Goal: Navigation & Orientation: Find specific page/section

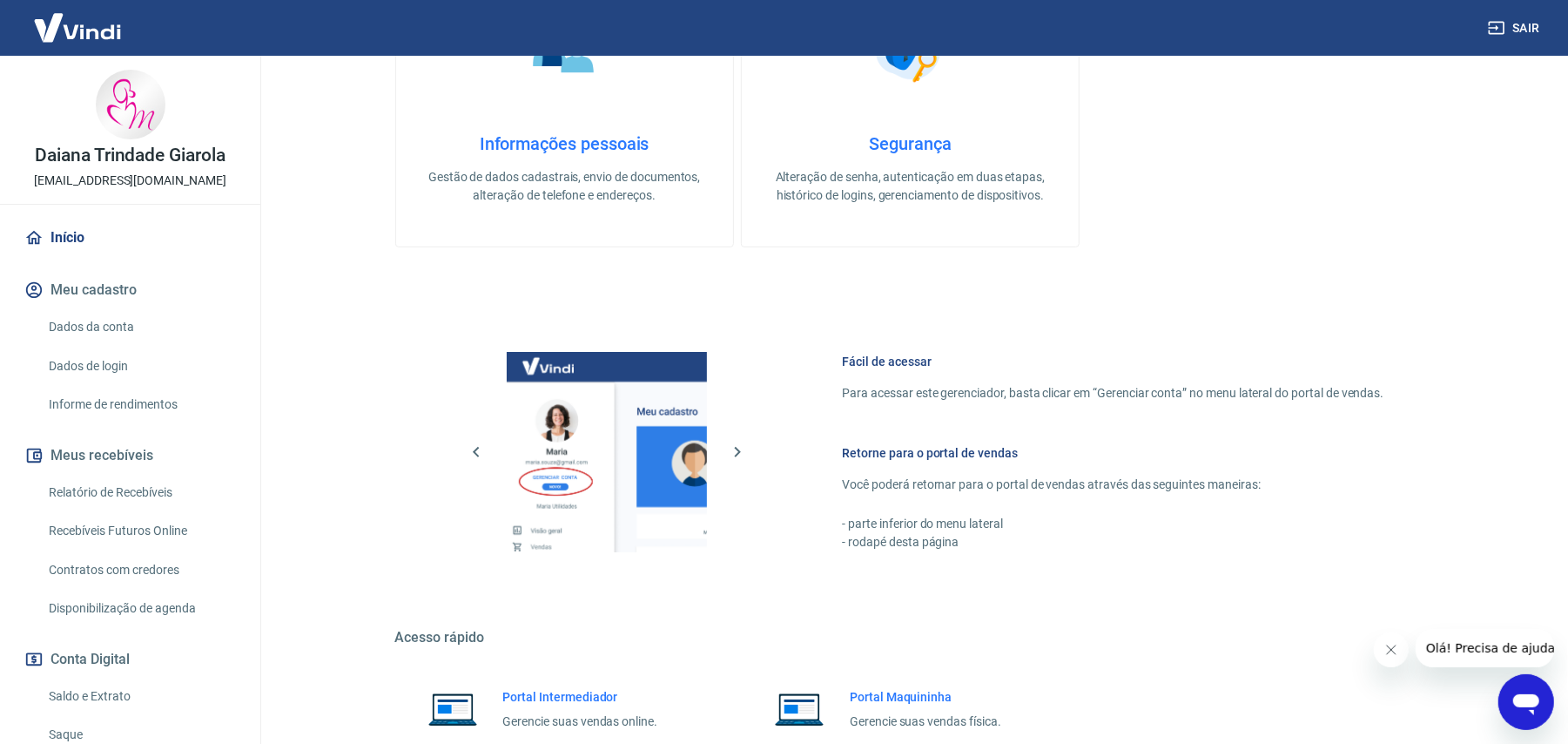
scroll to position [615, 0]
